Goal: Register for event/course

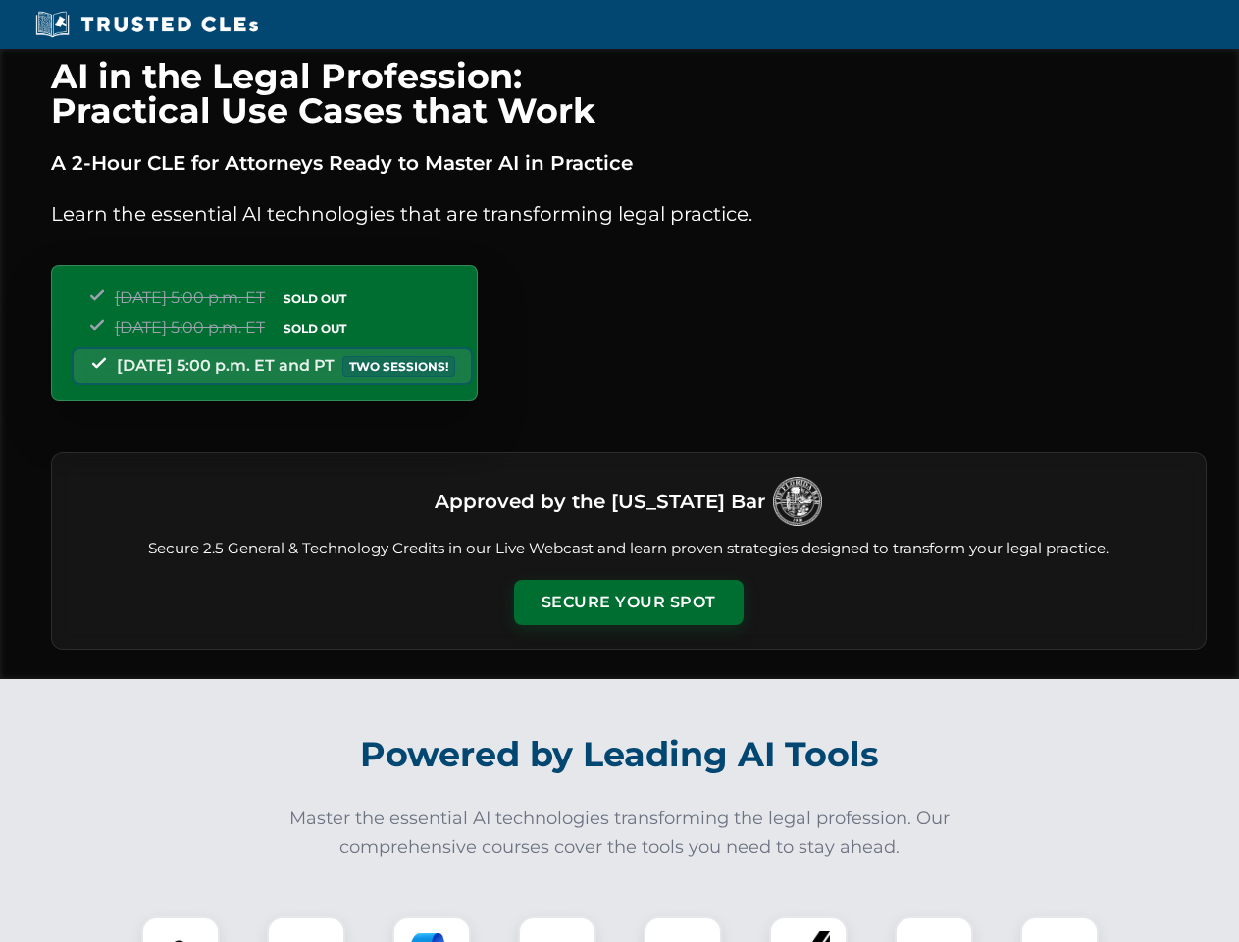
click at [628, 602] on button "Secure Your Spot" at bounding box center [629, 602] width 230 height 45
click at [180, 929] on img at bounding box center [180, 955] width 57 height 57
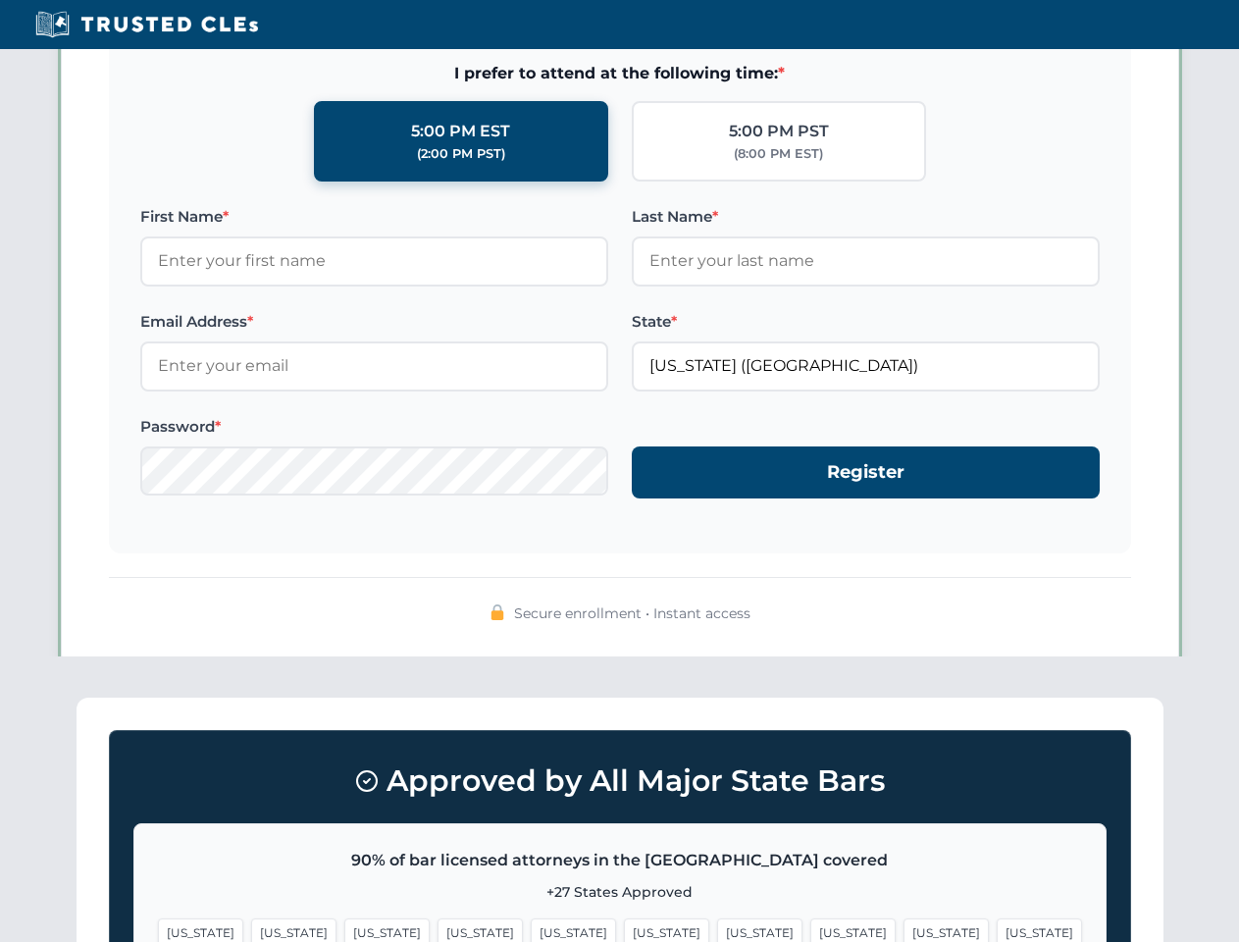
click at [717, 929] on span "[US_STATE]" at bounding box center [759, 932] width 85 height 28
click at [903, 929] on span "[US_STATE]" at bounding box center [945, 932] width 85 height 28
